Goal: Navigation & Orientation: Find specific page/section

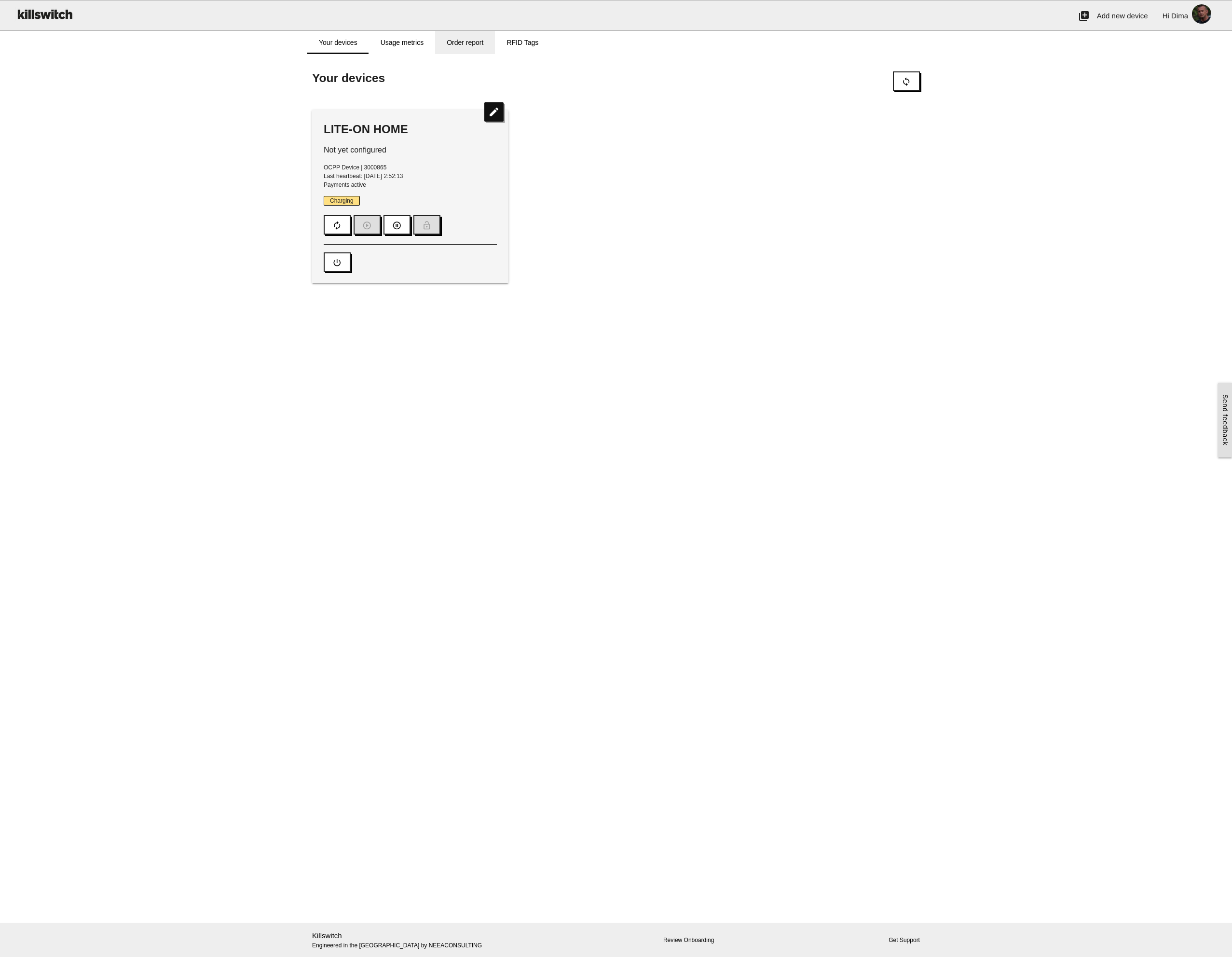
click at [465, 41] on link "Order report" at bounding box center [465, 42] width 60 height 23
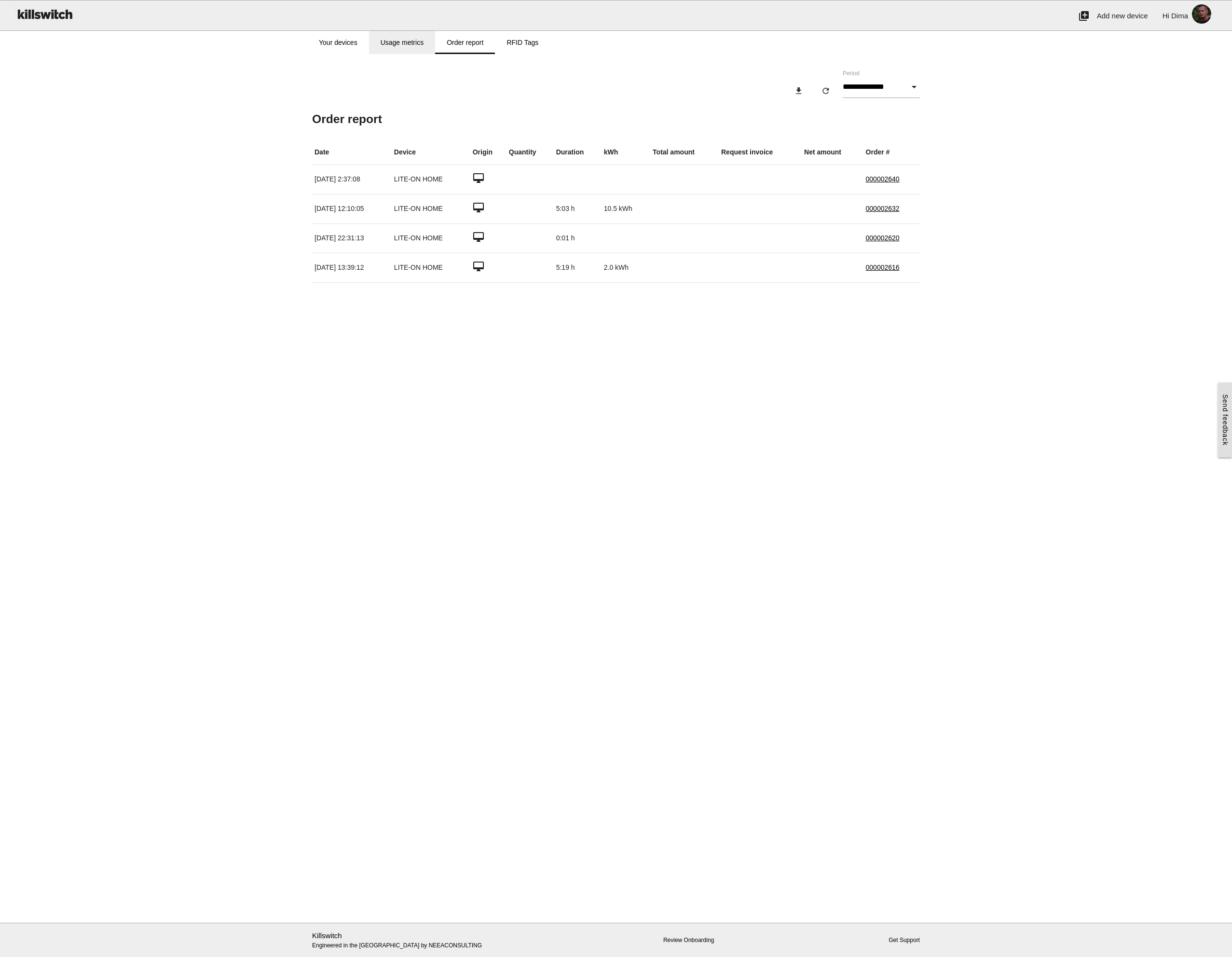
click at [403, 39] on link "Usage metrics" at bounding box center [402, 42] width 66 height 23
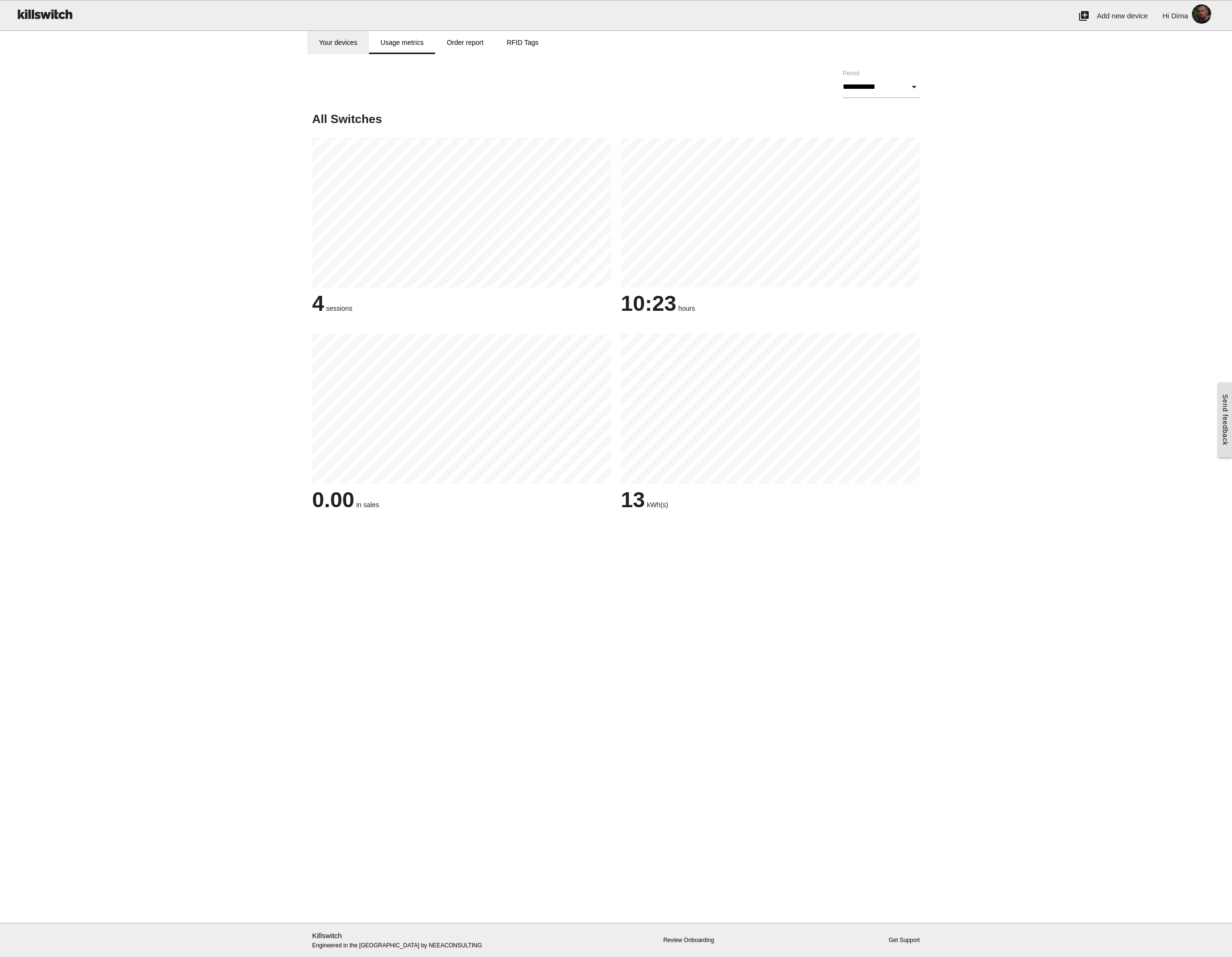
click at [344, 39] on link "Your devices" at bounding box center [338, 42] width 62 height 23
